Goal: Task Accomplishment & Management: Complete application form

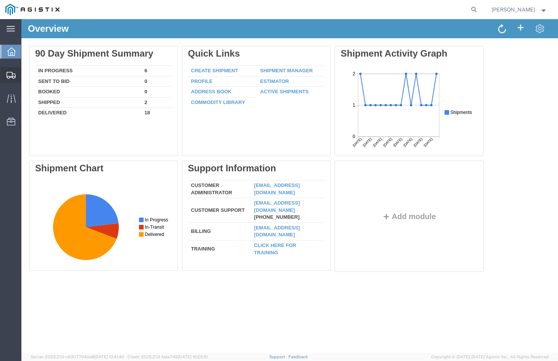
click at [0, 0] on span "Create Shipment" at bounding box center [0, 0] width 0 height 0
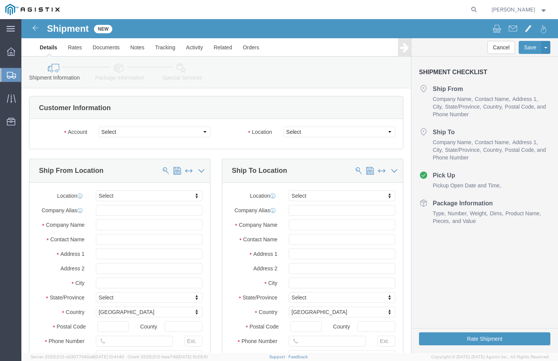
select select
click select "Select [PERSON_NAME] Manufacturing PG&E"
select select "9596"
click select "Select [PERSON_NAME] Manufacturing PG&E"
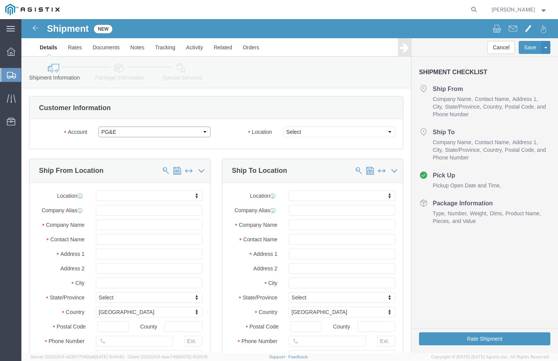
select select "PURCHORD"
select select
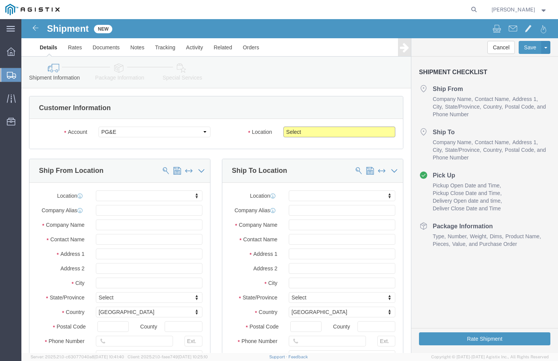
drag, startPoint x: 282, startPoint y: 112, endPoint x: 280, endPoint y: 117, distance: 6.2
click select "Select All Others [GEOGRAPHIC_DATA] [GEOGRAPHIC_DATA] [GEOGRAPHIC_DATA] [GEOGRA…"
select select "23082"
click select "Select All Others [GEOGRAPHIC_DATA] [GEOGRAPHIC_DATA] [GEOGRAPHIC_DATA] [GEOGRA…"
click input "text"
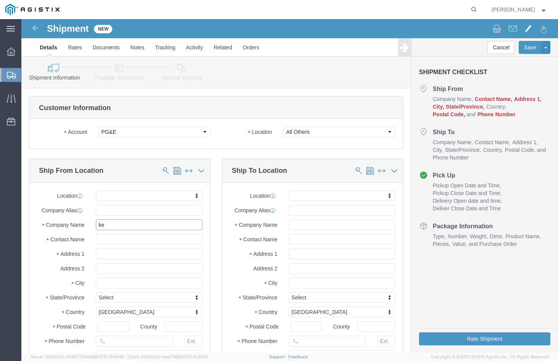
type input "k"
type input "[PERSON_NAME] MANUFACTURING"
type input "V"
type input "[PERSON_NAME]"
type input "[STREET_ADDRESS]"
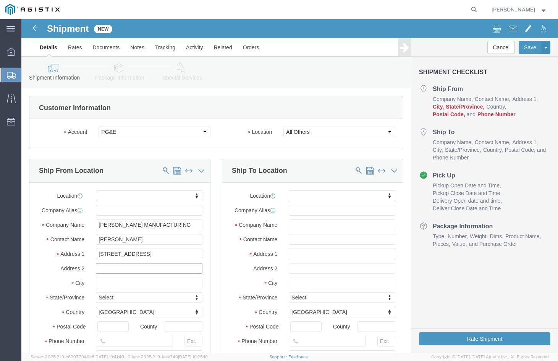
select select
type input "[GEOGRAPHIC_DATA]"
select select
type input "M"
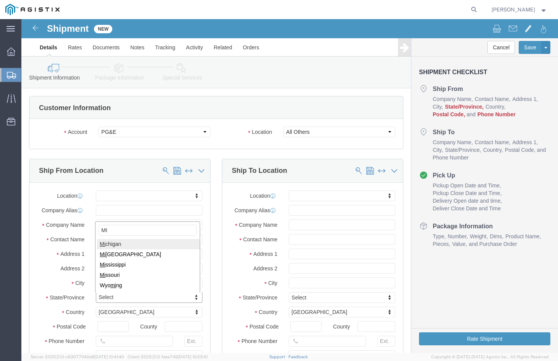
type input "MI"
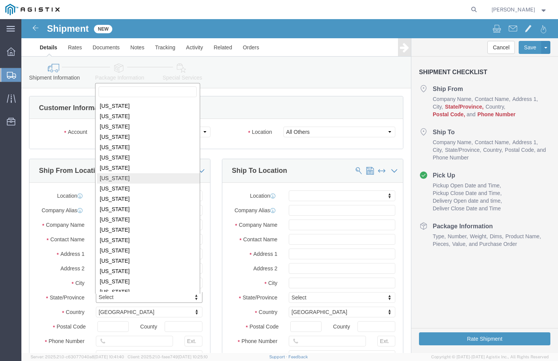
scroll to position [98, 0]
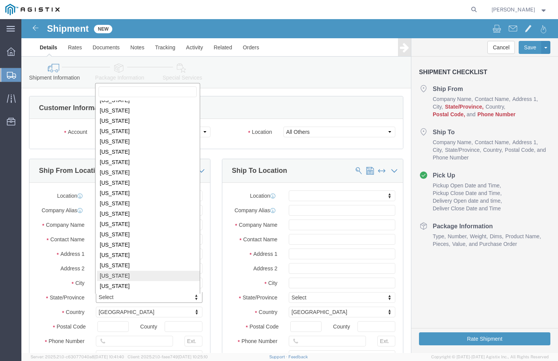
select select
select select "MI"
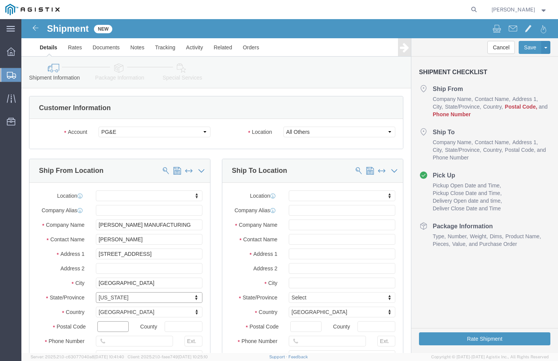
click input "text"
type input "48706"
select select
type input "9896860350"
click div "Location My Profile Location (OBSOLETE) [PERSON_NAME] SC - GC TRAILER (OBSOLETE…"
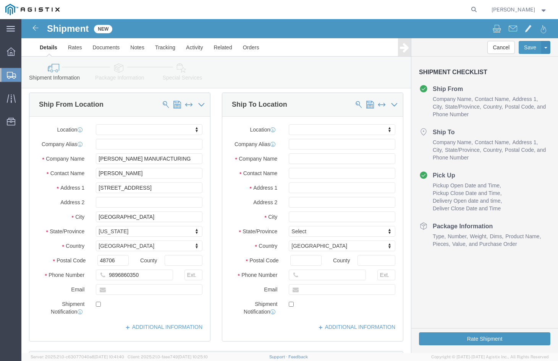
scroll to position [64, 0]
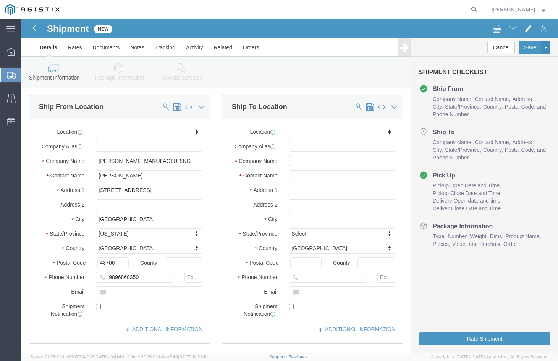
click input "text"
type input "MROIS"
type input "PACIFIC GAS & ELEC"
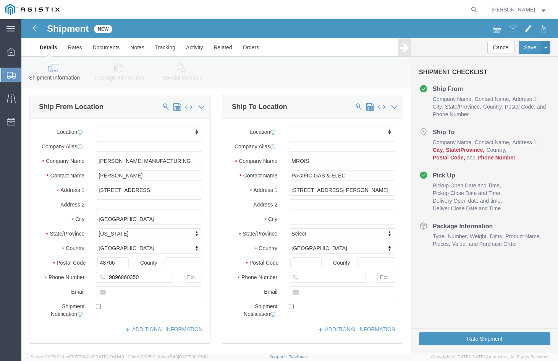
type input "[STREET_ADDRESS][PERSON_NAME]"
select select
type input "STOCTON"
select select
type input "C"
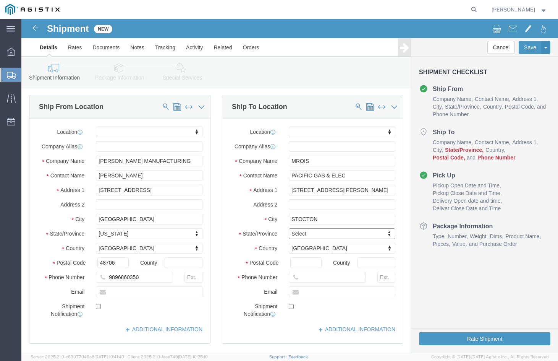
type input "CA"
select select
select select "CA"
click input "Postal Code"
type input "95204"
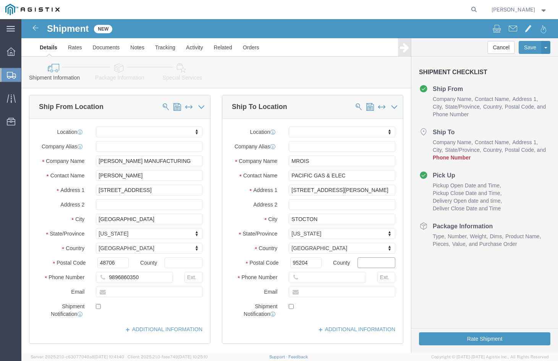
select select
type input "7077478420"
click label "Postal Code"
click input "95204"
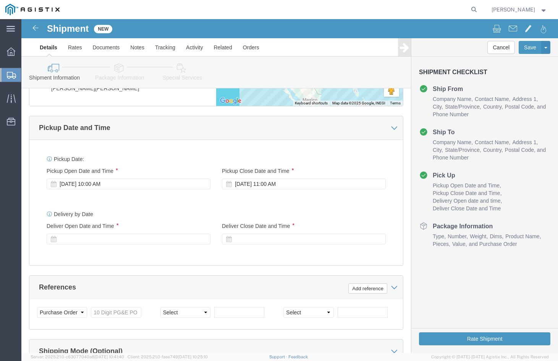
scroll to position [489, 0]
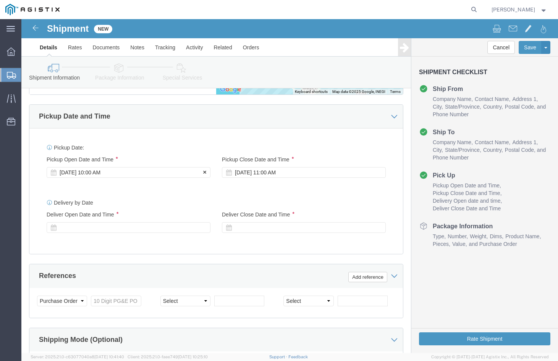
click div "[DATE] 10:00 AM"
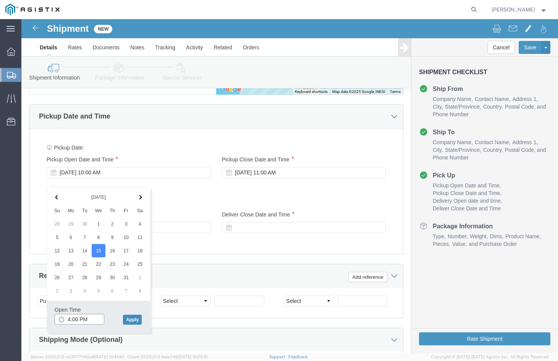
type input "4:00 PM"
click button "Apply"
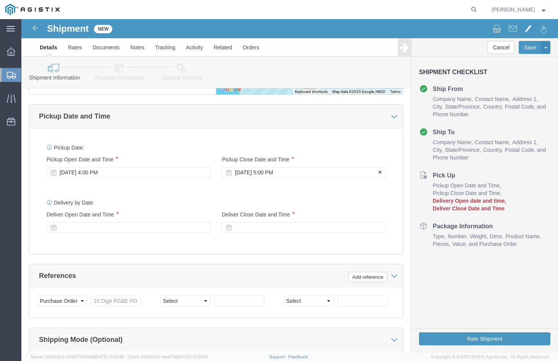
click div "[DATE] 5:00 PM"
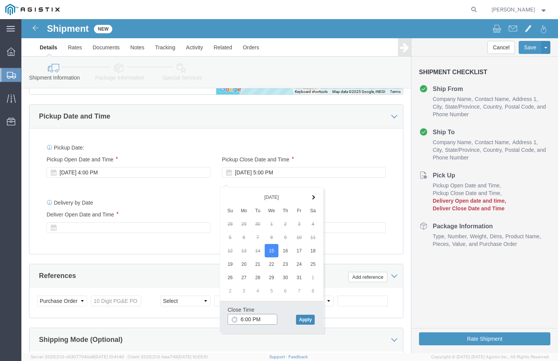
type input "6:00 PM"
click button "Apply"
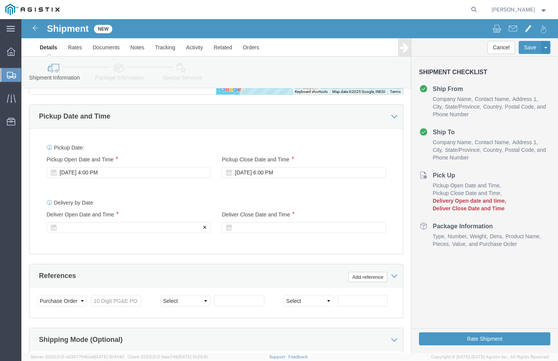
click div
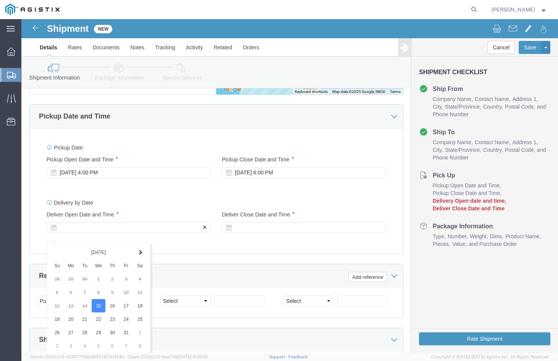
scroll to position [631, 0]
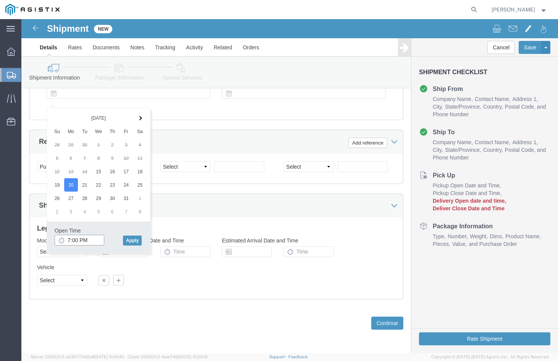
click input "7:00 PM"
type input "7:00 AM"
click button "Apply"
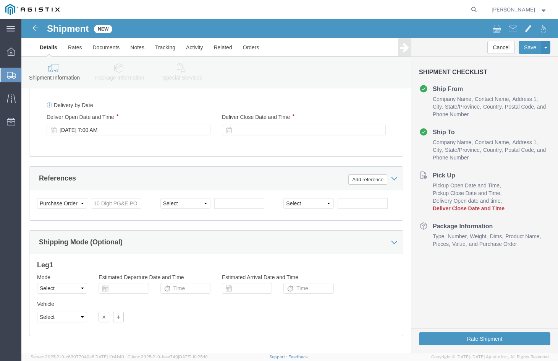
scroll to position [584, 0]
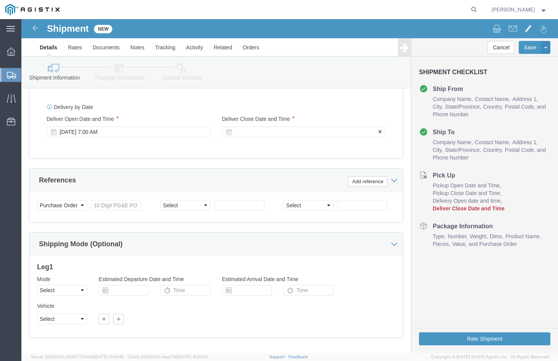
click div
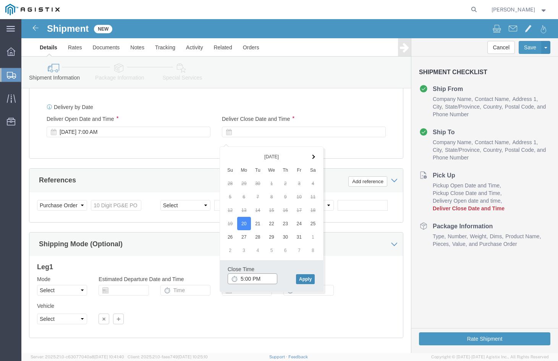
type input "5:00 PM"
click button "Apply"
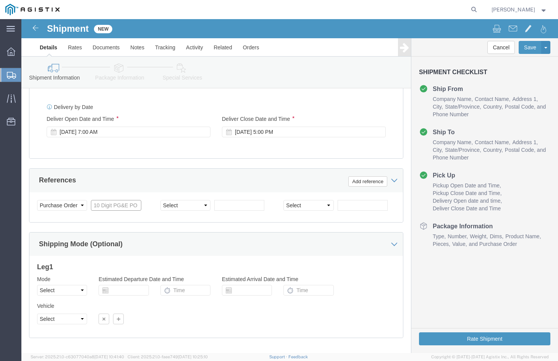
click input "text"
type input "3501420853"
click div "References Add reference"
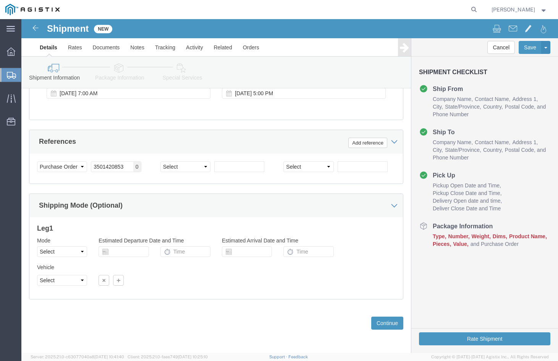
scroll to position [631, 0]
click button "Continue"
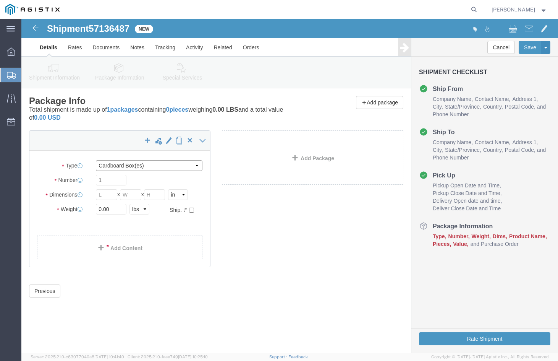
click select "Select Bulk Bundle(s) Cardboard Box(es) Carton(s) Crate(s) Drum(s) (Fiberboard)…"
select select "PSNS"
click select "Select Bulk Bundle(s) Cardboard Box(es) Carton(s) Crate(s) Drum(s) (Fiberboard)…"
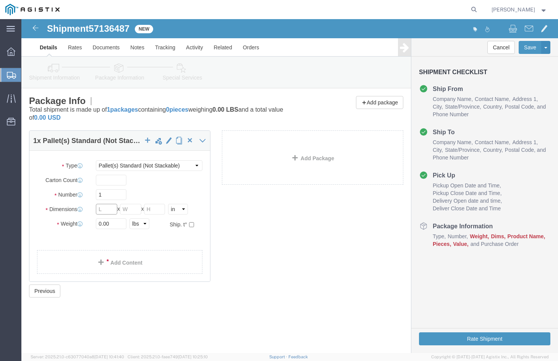
click input "text"
type input "48"
type input "36"
type input "23"
type input "443"
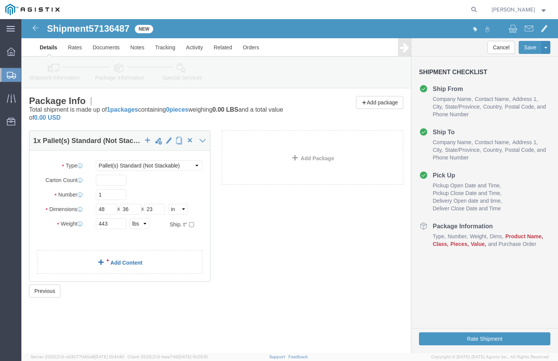
click div "1 x Pallet(s) Standard (Not Stackable) Package Type Select Bulk Bundle(s) Cardb…"
click link "Add Content"
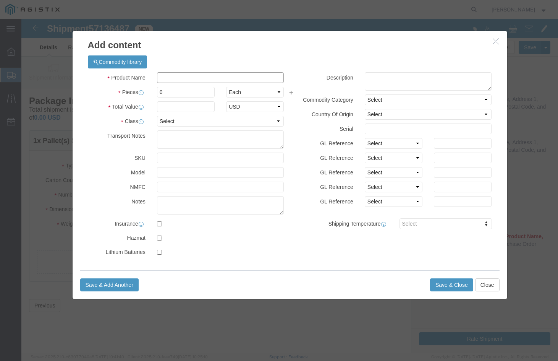
click input "text"
type input "STEEL FLANGES"
type input "1"
type input "1639.80"
select select "USD"
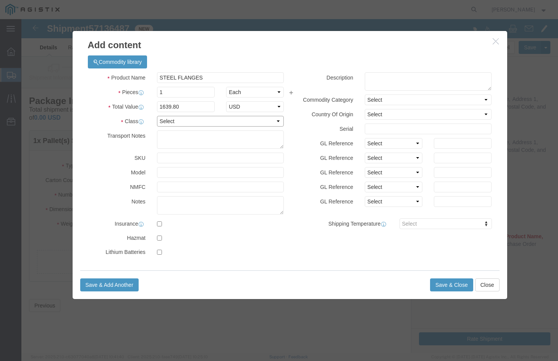
select select "50"
click button "Save & Close"
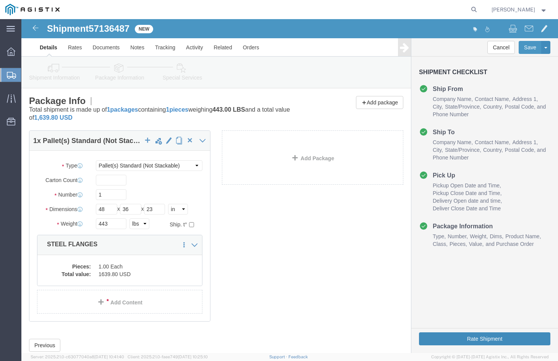
click button "Rate Shipment"
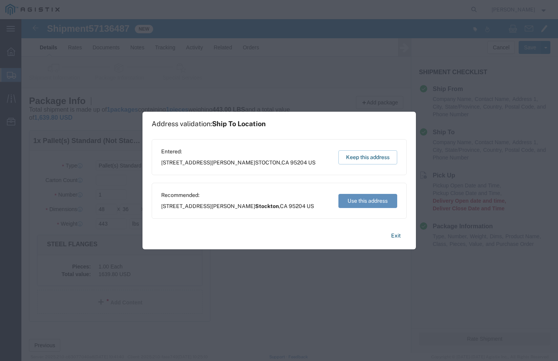
click at [366, 203] on button "Use this address" at bounding box center [368, 201] width 59 height 14
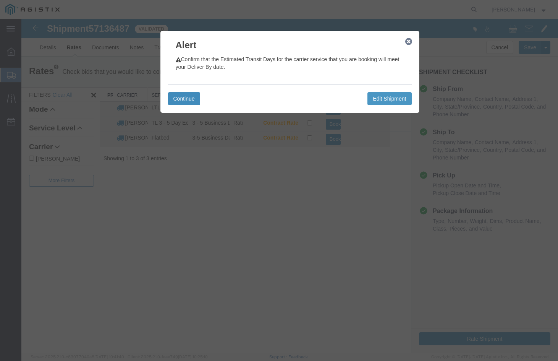
click at [196, 101] on button "Continue" at bounding box center [184, 98] width 32 height 13
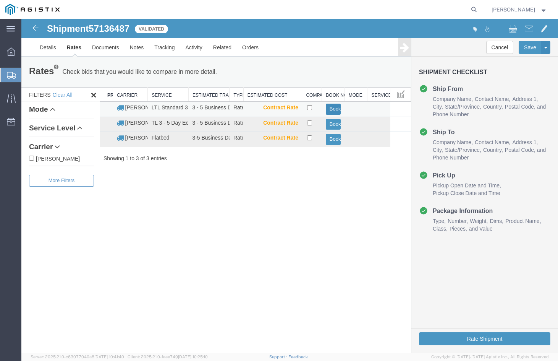
click at [330, 106] on button "Book" at bounding box center [333, 109] width 15 height 11
